Goal: Obtain resource: Obtain resource

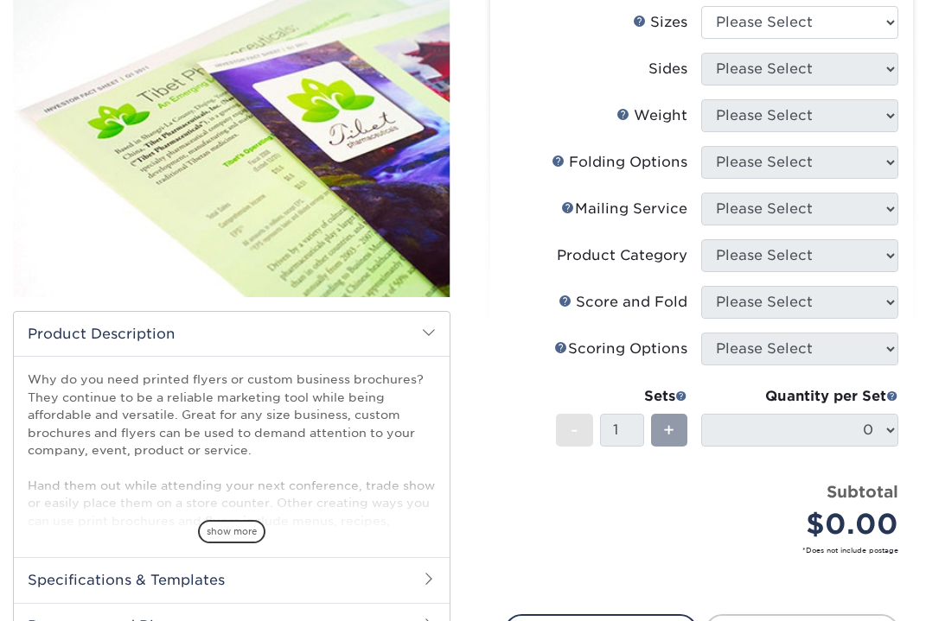
scroll to position [226, 0]
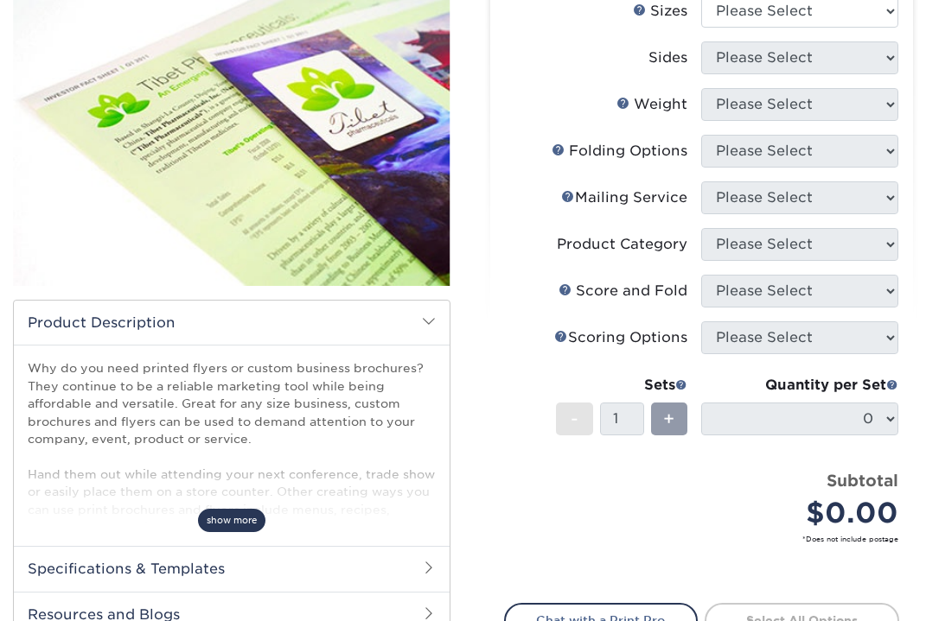
click at [234, 524] on span "show more" at bounding box center [231, 520] width 67 height 23
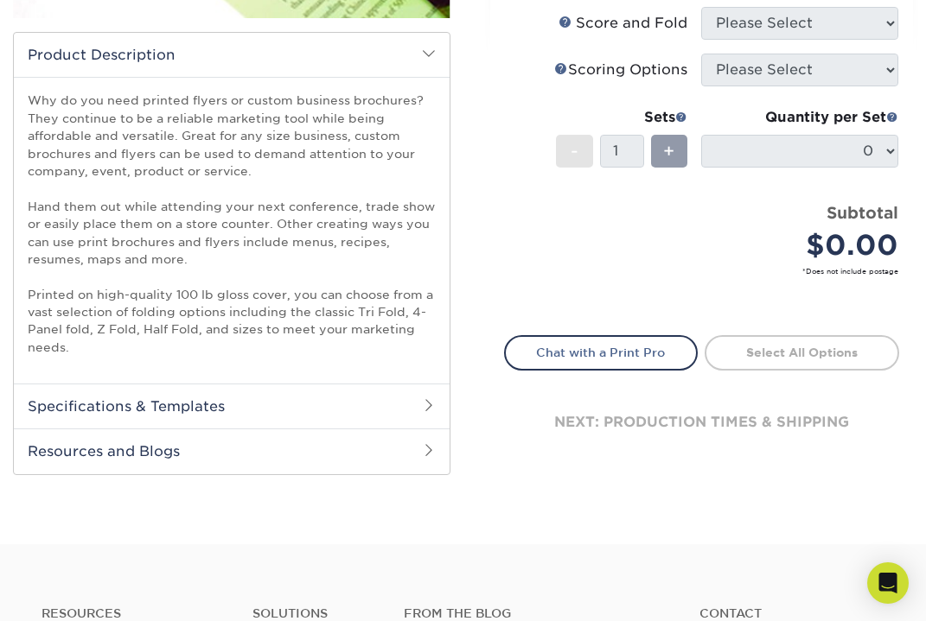
scroll to position [495, 0]
click at [239, 403] on h2 "Specifications & Templates" at bounding box center [232, 405] width 436 height 45
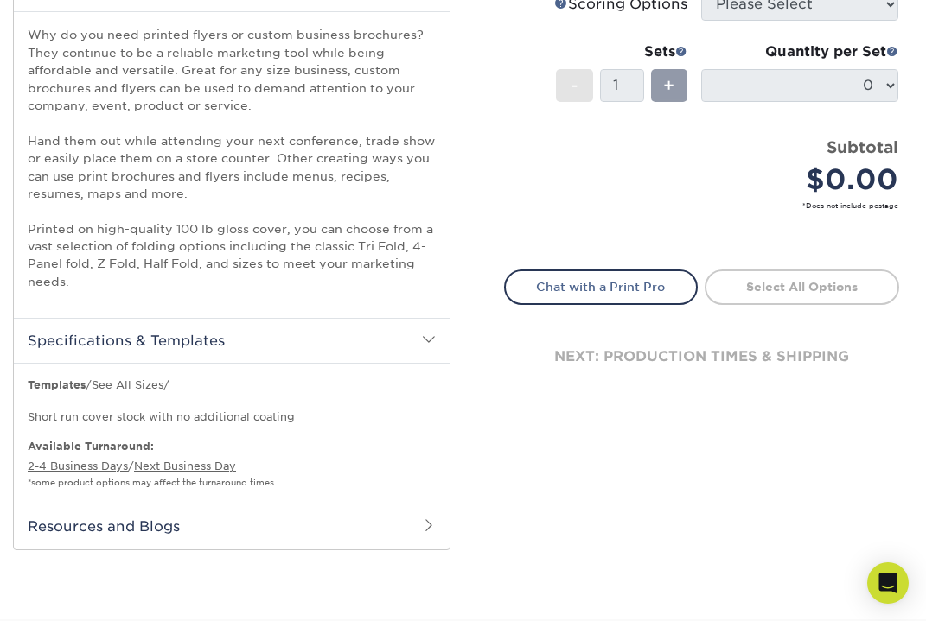
scroll to position [561, 0]
click at [149, 378] on link "See All Sizes" at bounding box center [128, 384] width 72 height 13
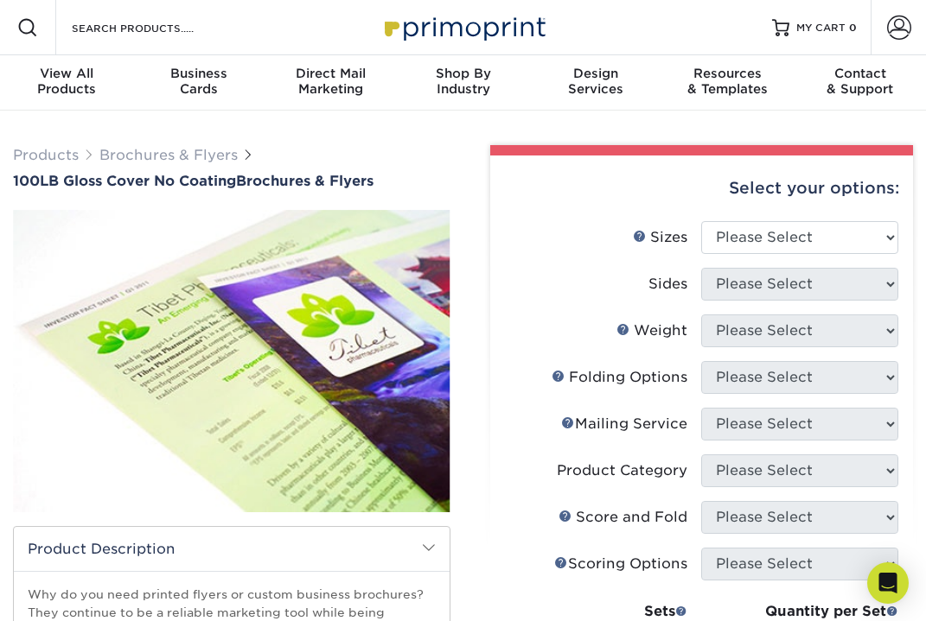
scroll to position [0, 0]
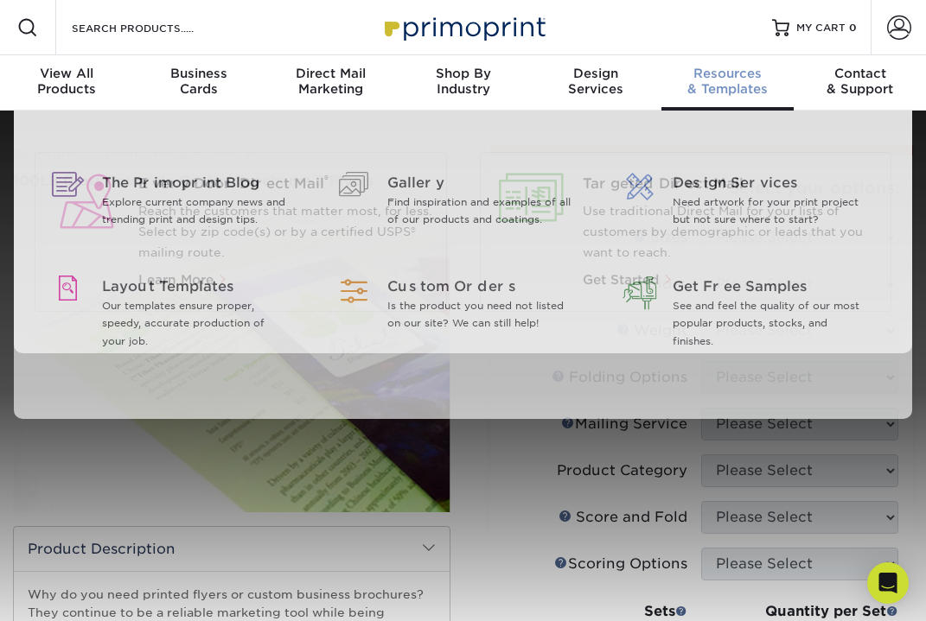
click at [719, 77] on span "Resources" at bounding box center [727, 74] width 132 height 16
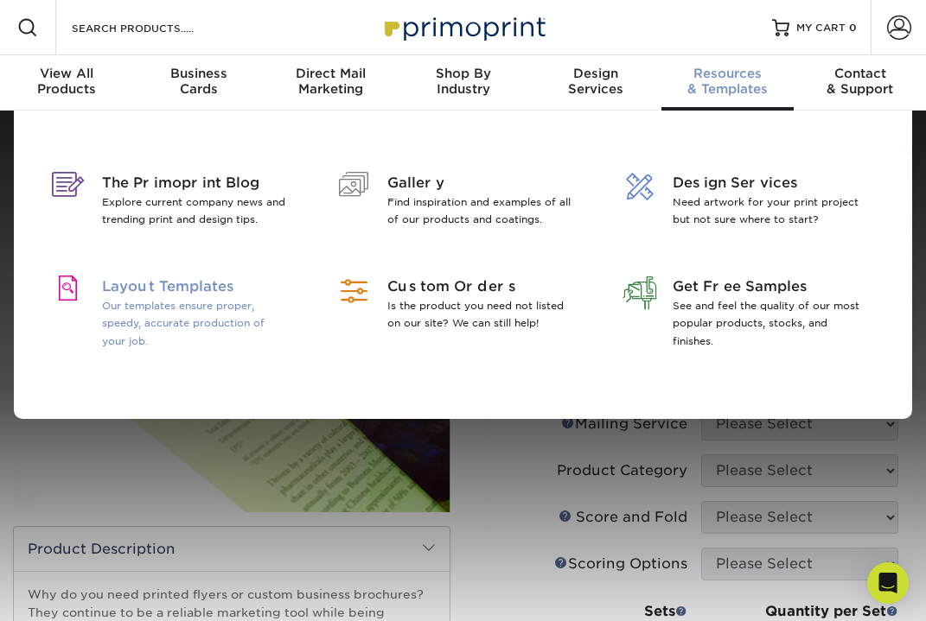
click at [222, 314] on p "Our templates ensure proper, speedy, accurate production of your job." at bounding box center [196, 323] width 188 height 52
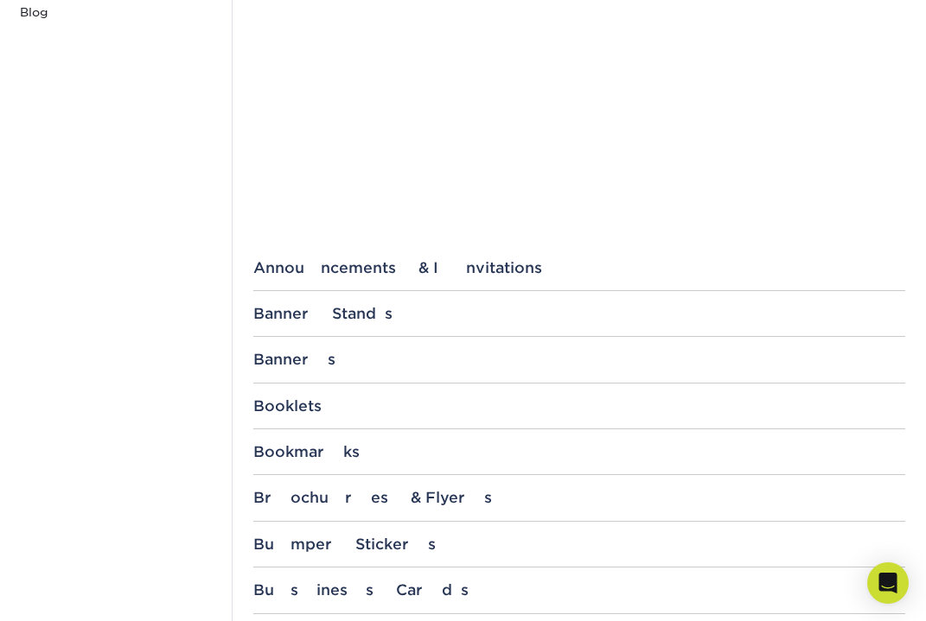
scroll to position [451, 0]
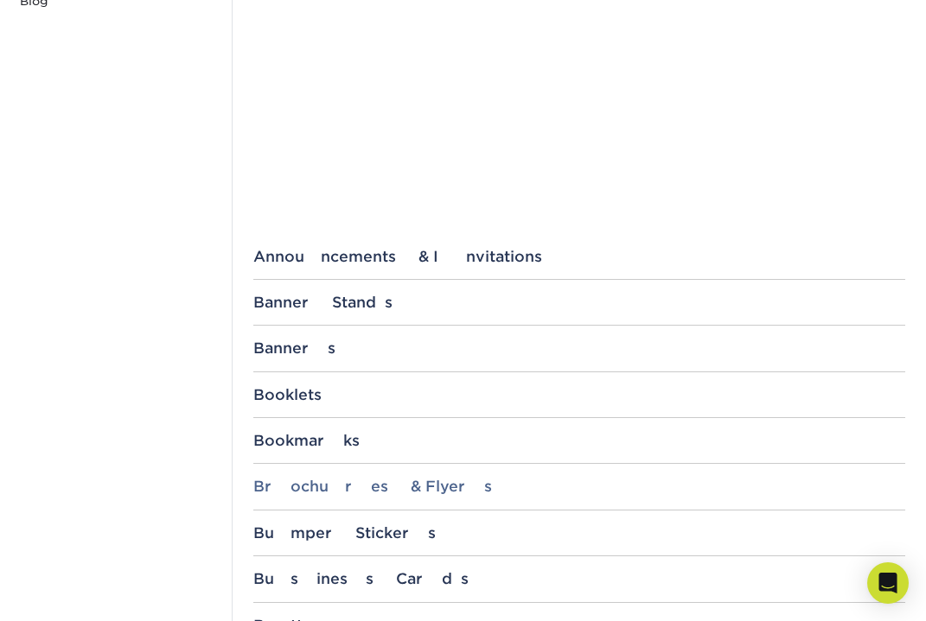
click at [271, 488] on div "Brochures & Flyers" at bounding box center [579, 486] width 652 height 17
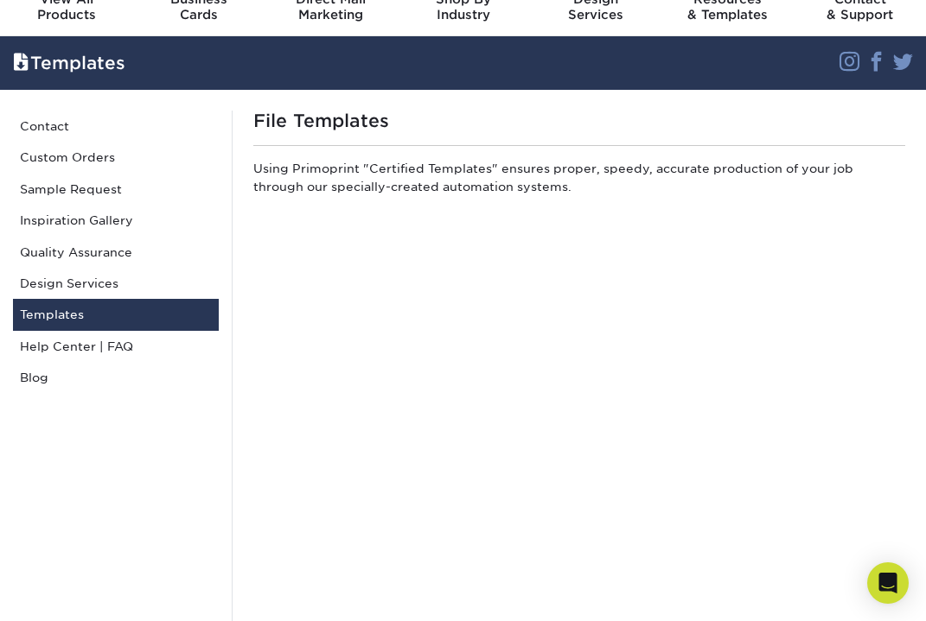
scroll to position [82, 0]
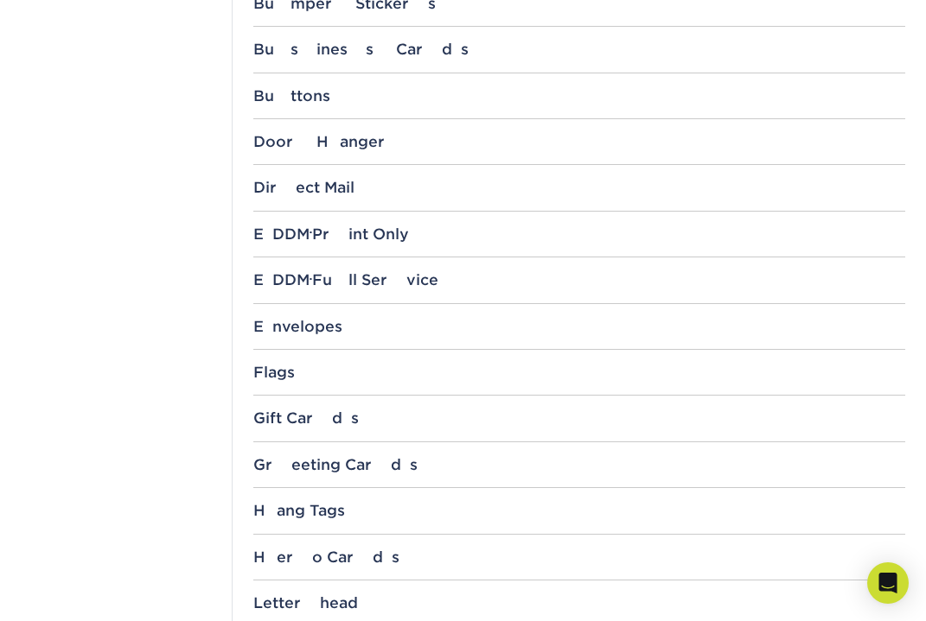
scroll to position [979, 0]
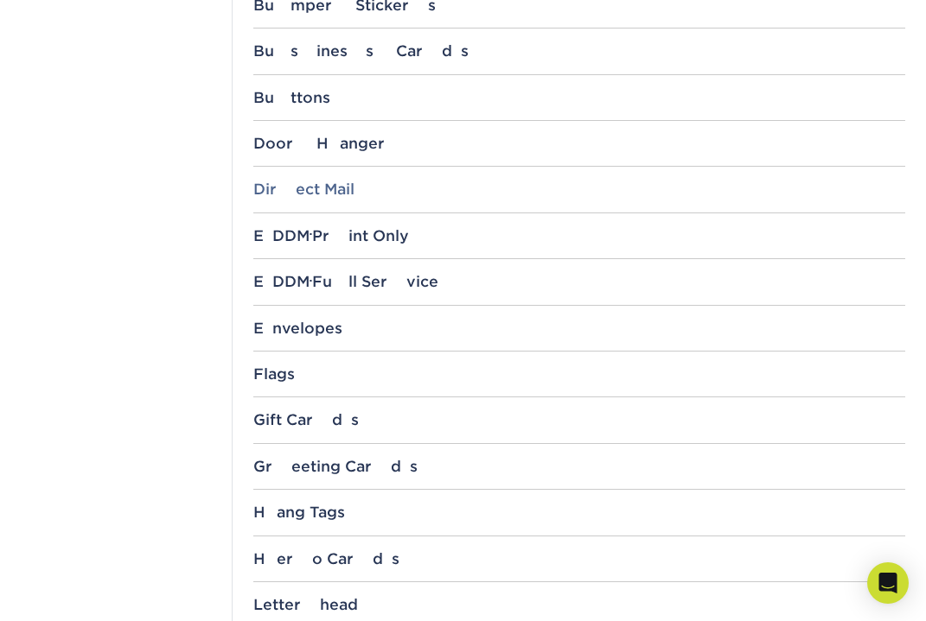
click at [275, 187] on div "Direct Mail" at bounding box center [579, 189] width 652 height 17
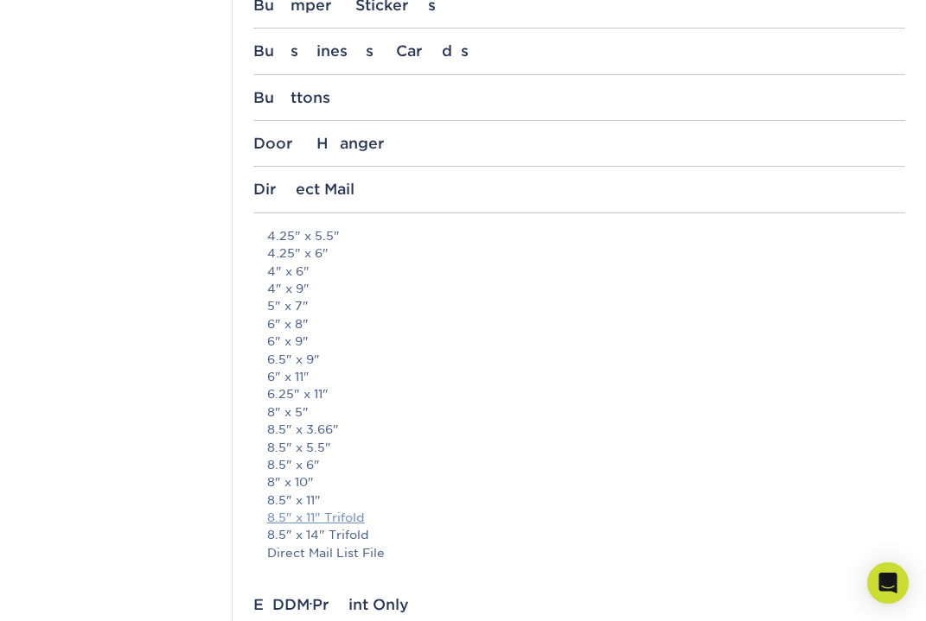
click at [284, 513] on link "8.5" x 11" Trifold" at bounding box center [316, 518] width 98 height 14
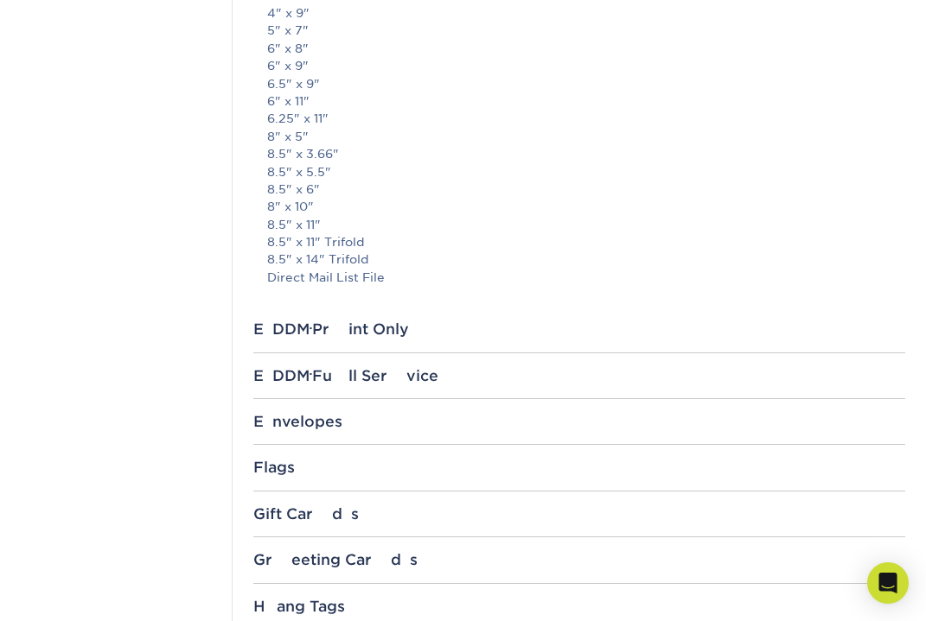
scroll to position [1257, 0]
click at [340, 269] on link "Direct Mail List File" at bounding box center [326, 276] width 118 height 14
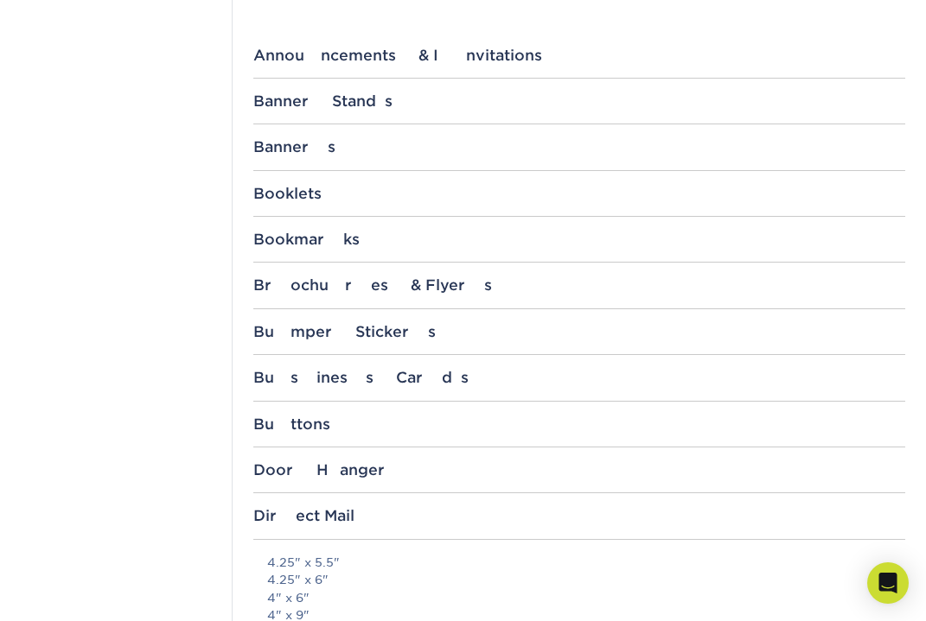
scroll to position [652, 0]
click at [316, 285] on div "Brochures & Flyers" at bounding box center [579, 285] width 652 height 17
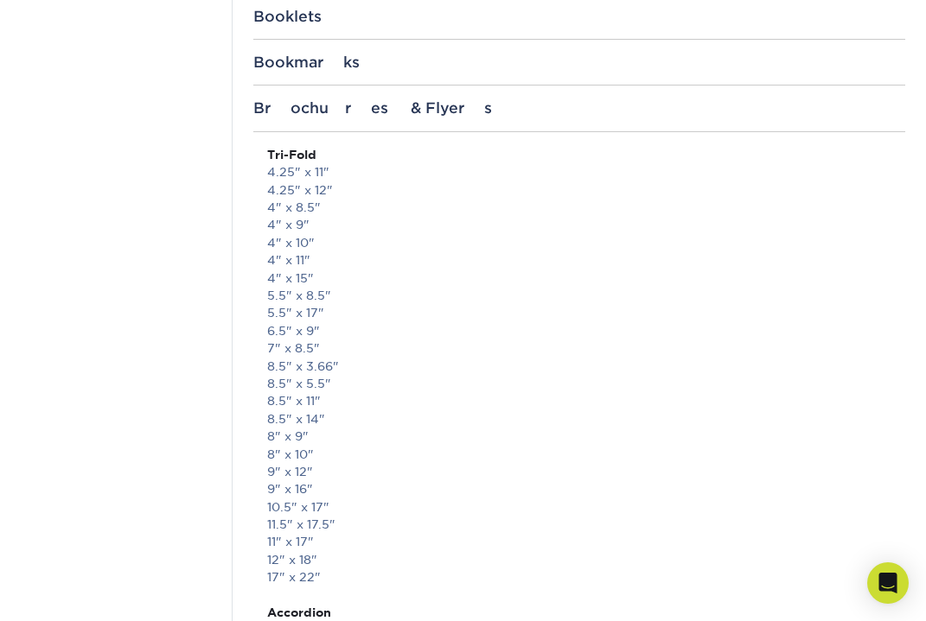
scroll to position [819, 0]
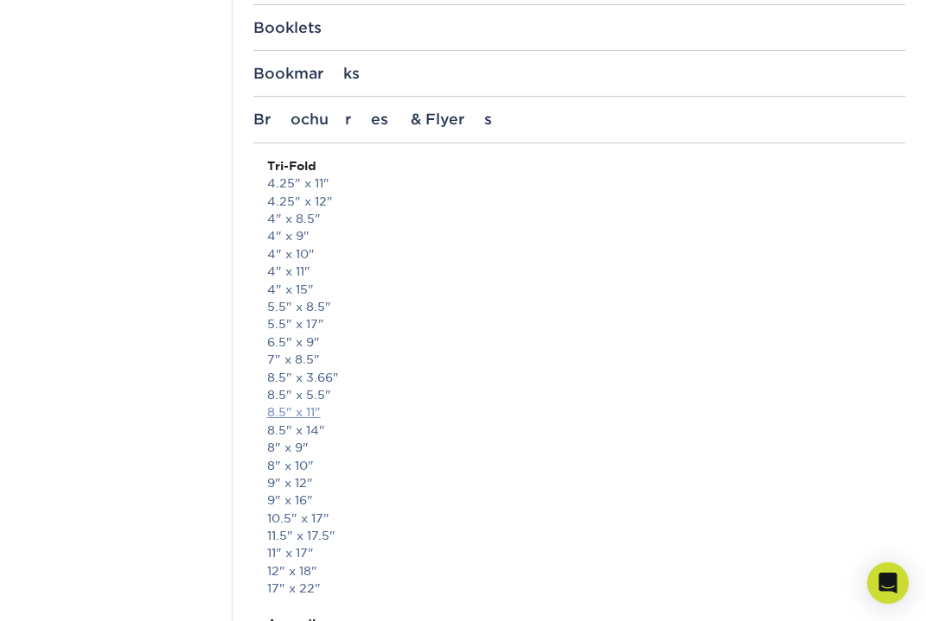
click at [308, 405] on link "8.5" x 11"" at bounding box center [294, 412] width 54 height 14
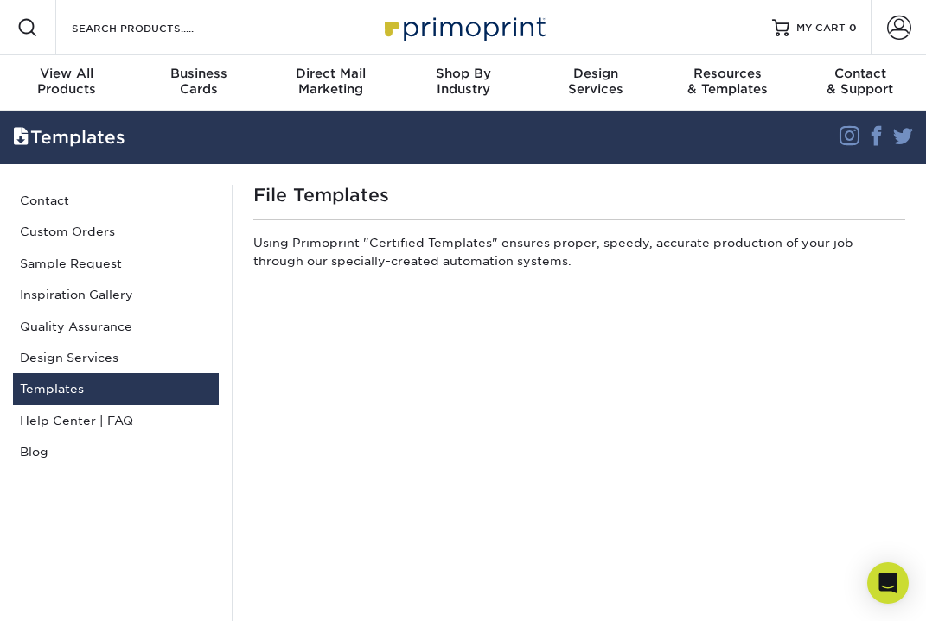
scroll to position [0, 0]
